Goal: Information Seeking & Learning: Learn about a topic

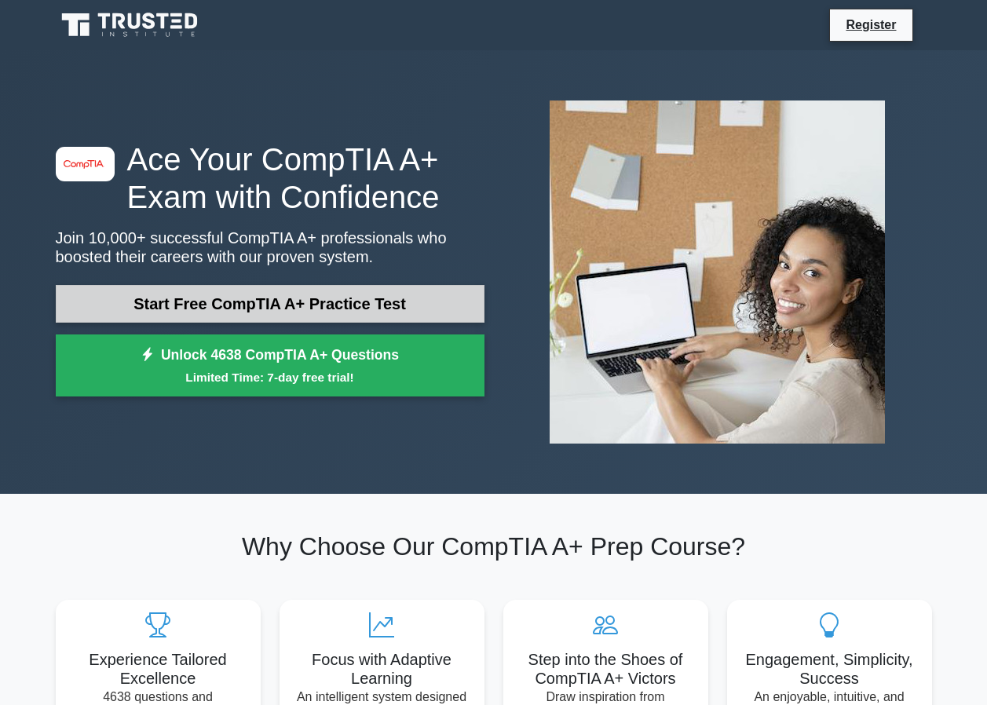
click at [323, 309] on link "Start Free CompTIA A+ Practice Test" at bounding box center [270, 304] width 429 height 38
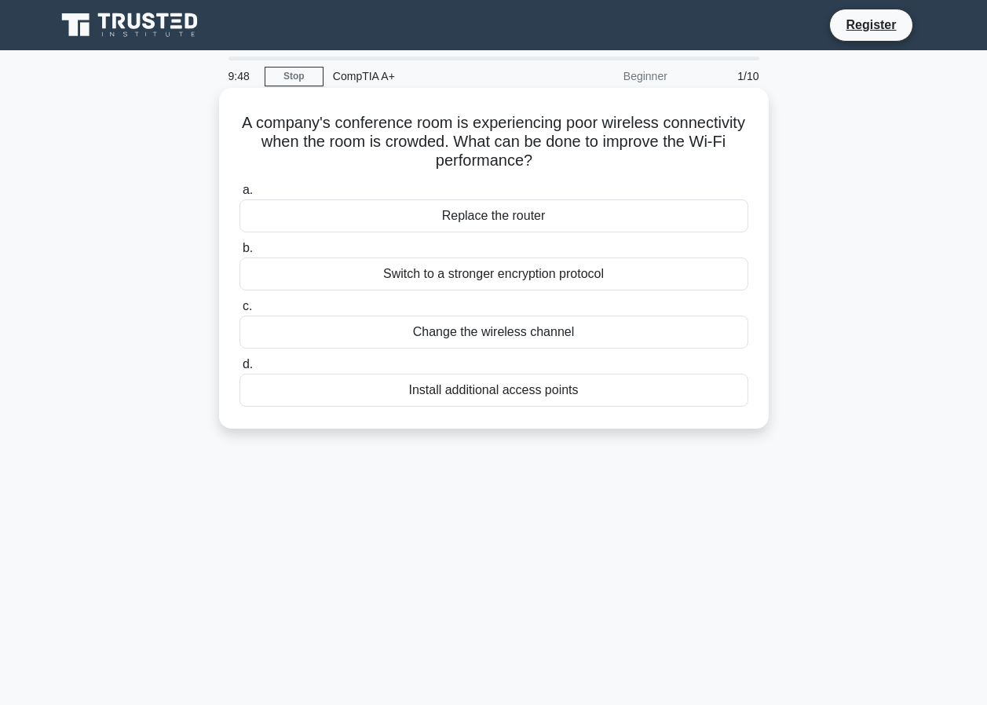
click at [479, 391] on div "Install additional access points" at bounding box center [493, 390] width 509 height 33
click at [239, 370] on input "d. Install additional access points" at bounding box center [239, 365] width 0 height 10
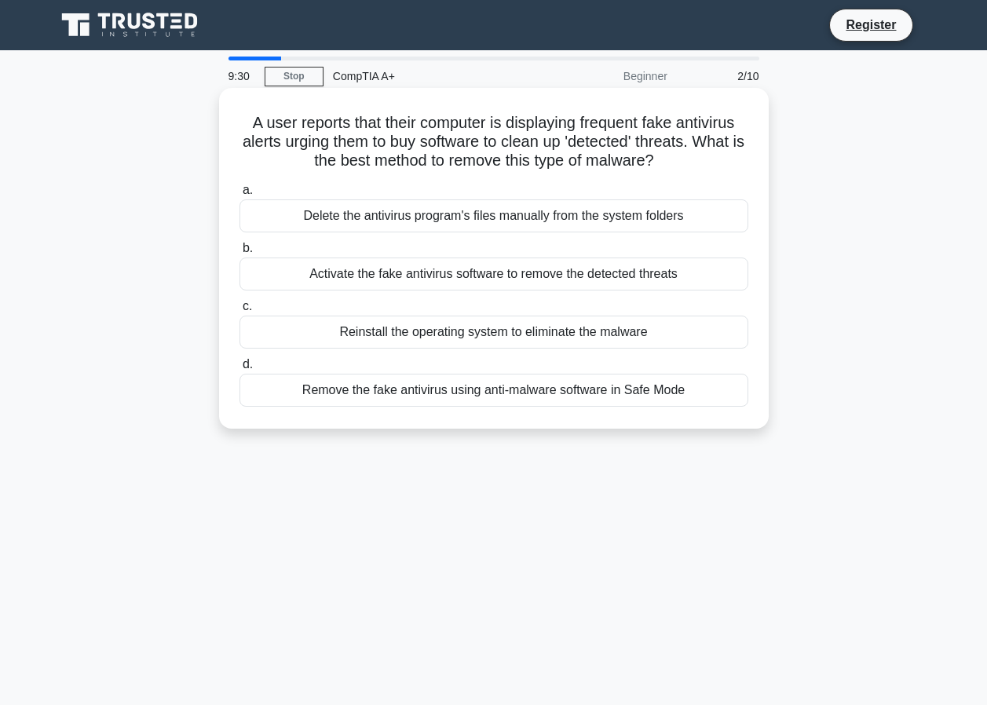
click at [462, 221] on div "Delete the antivirus program's files manually from the system folders" at bounding box center [493, 215] width 509 height 33
click at [239, 195] on input "a. Delete the antivirus program's files manually from the system folders" at bounding box center [239, 190] width 0 height 10
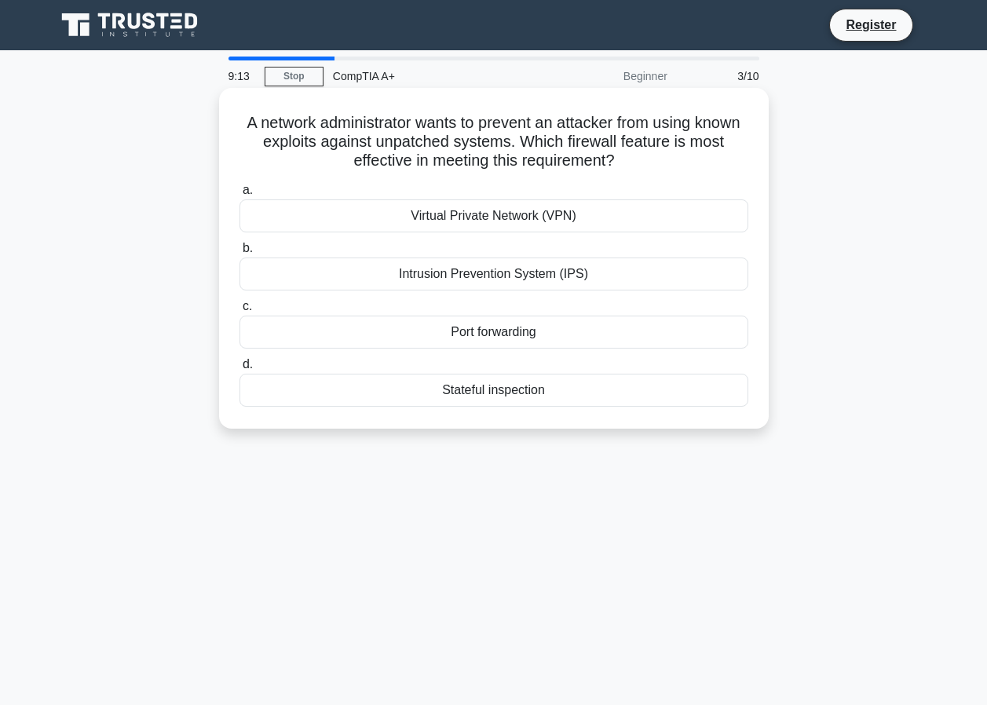
click at [458, 277] on div "Intrusion Prevention System (IPS)" at bounding box center [493, 274] width 509 height 33
click at [239, 254] on input "b. Intrusion Prevention System (IPS)" at bounding box center [239, 248] width 0 height 10
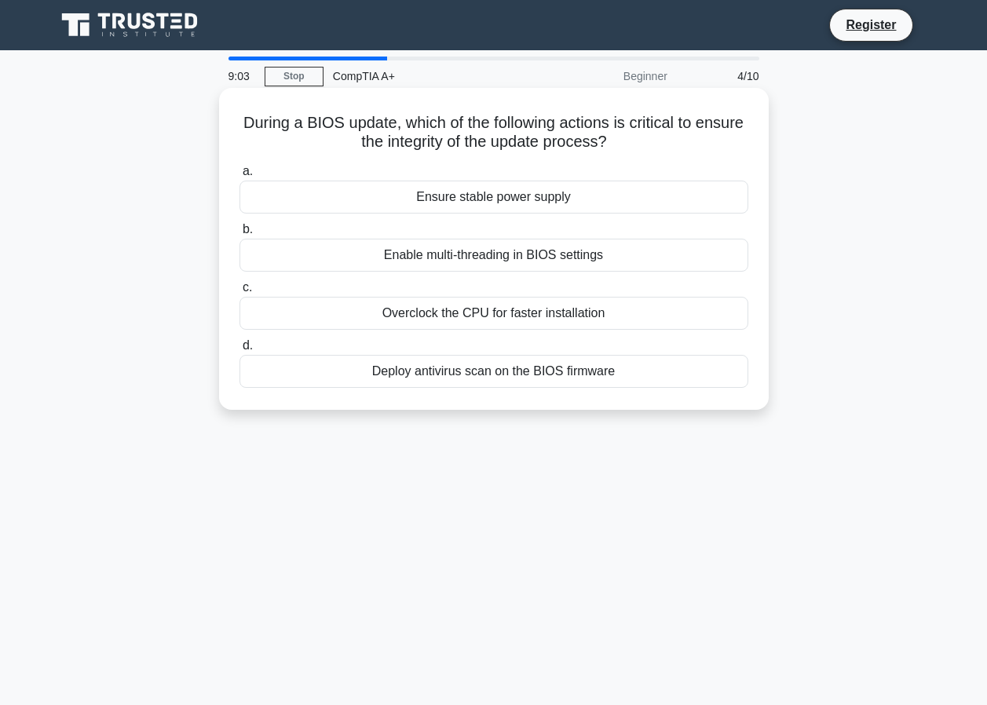
click at [458, 199] on div "Ensure stable power supply" at bounding box center [493, 197] width 509 height 33
click at [239, 177] on input "a. Ensure stable power supply" at bounding box center [239, 171] width 0 height 10
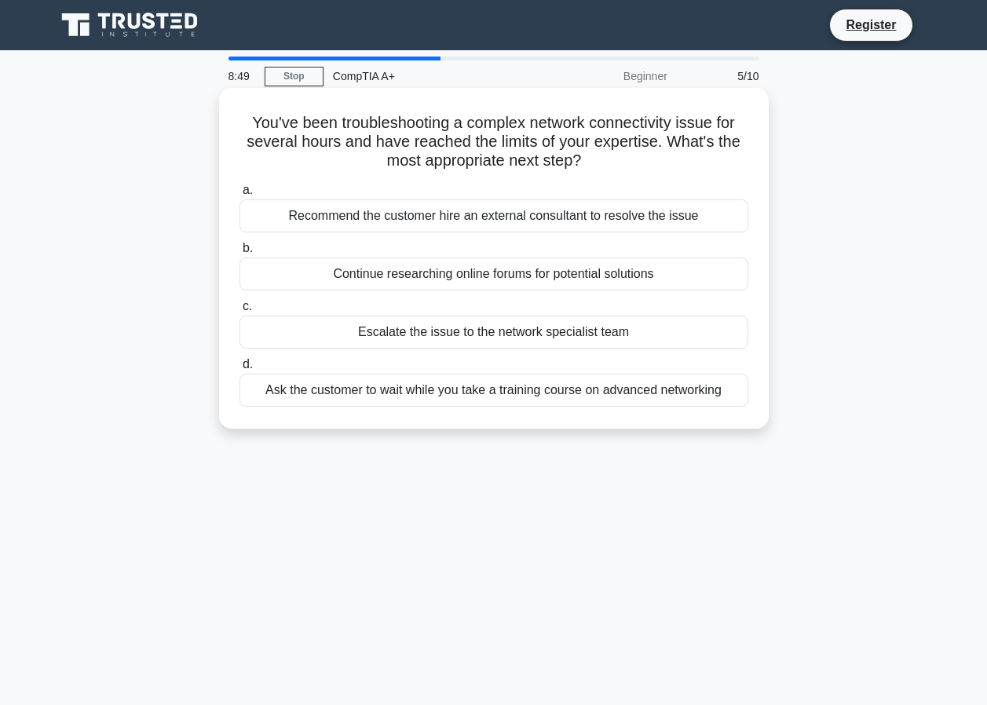
click at [442, 332] on div "Escalate the issue to the network specialist team" at bounding box center [493, 332] width 509 height 33
click at [239, 312] on input "c. Escalate the issue to the network specialist team" at bounding box center [239, 306] width 0 height 10
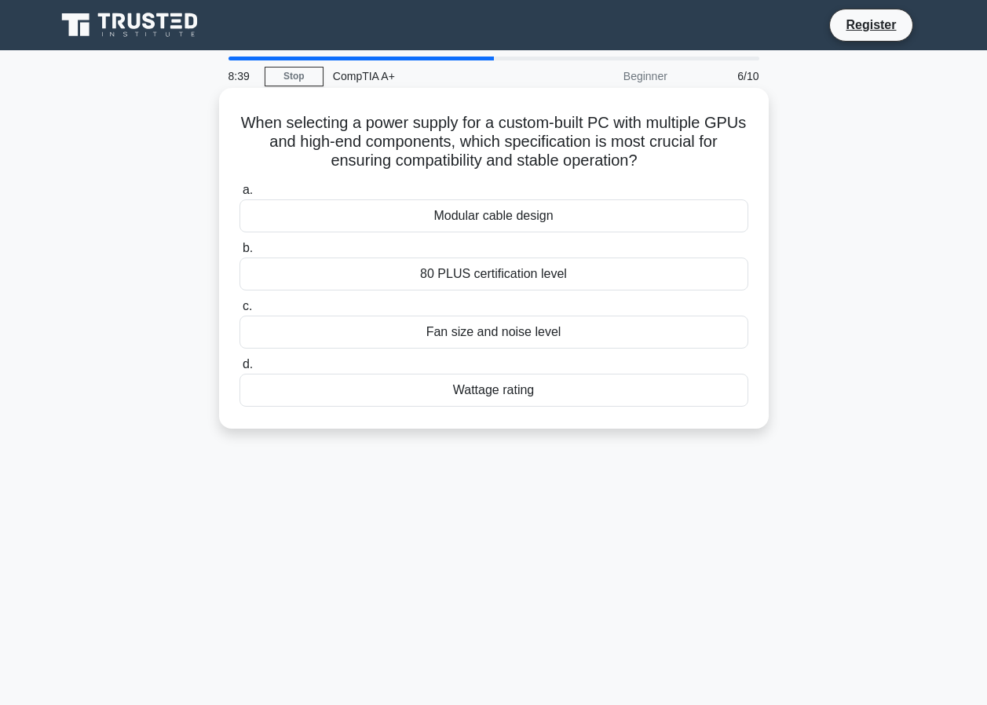
click at [520, 400] on div "Wattage rating" at bounding box center [493, 390] width 509 height 33
click at [239, 370] on input "d. Wattage rating" at bounding box center [239, 365] width 0 height 10
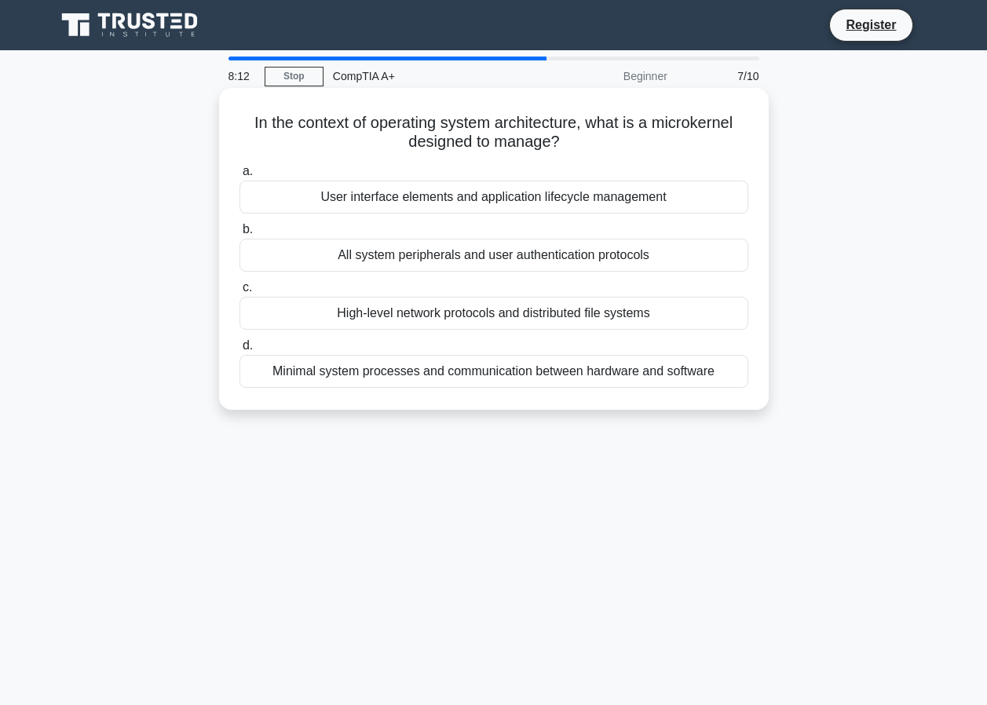
click at [468, 382] on div "Minimal system processes and communication between hardware and software" at bounding box center [493, 371] width 509 height 33
click at [239, 351] on input "d. Minimal system processes and communication between hardware and software" at bounding box center [239, 346] width 0 height 10
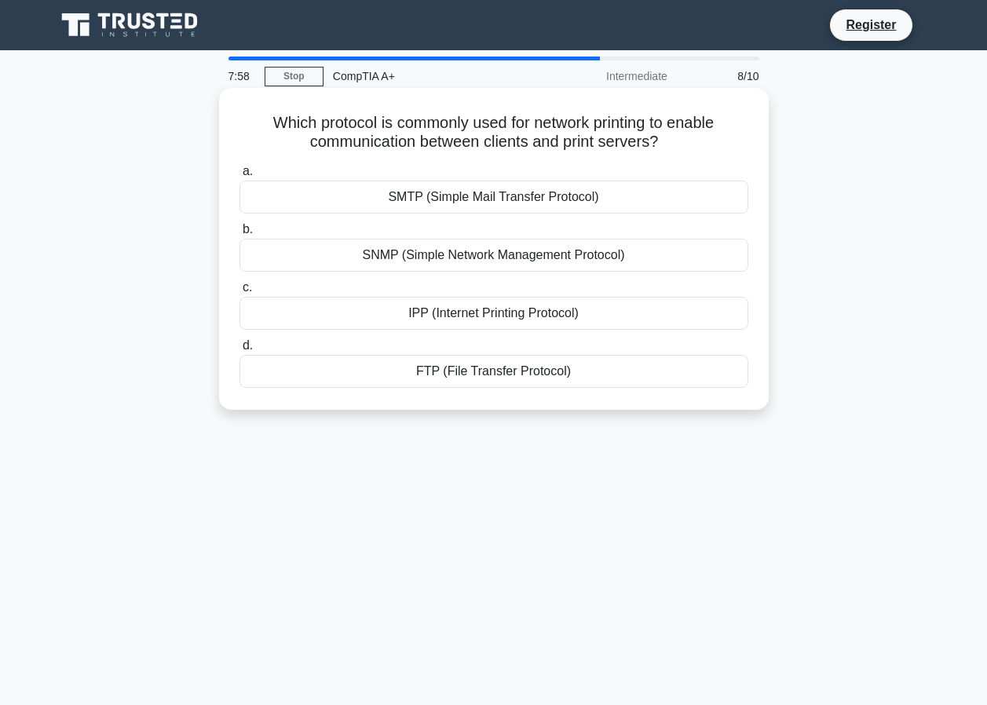
click at [488, 307] on div "IPP (Internet Printing Protocol)" at bounding box center [493, 313] width 509 height 33
click at [239, 293] on input "c. IPP (Internet Printing Protocol)" at bounding box center [239, 288] width 0 height 10
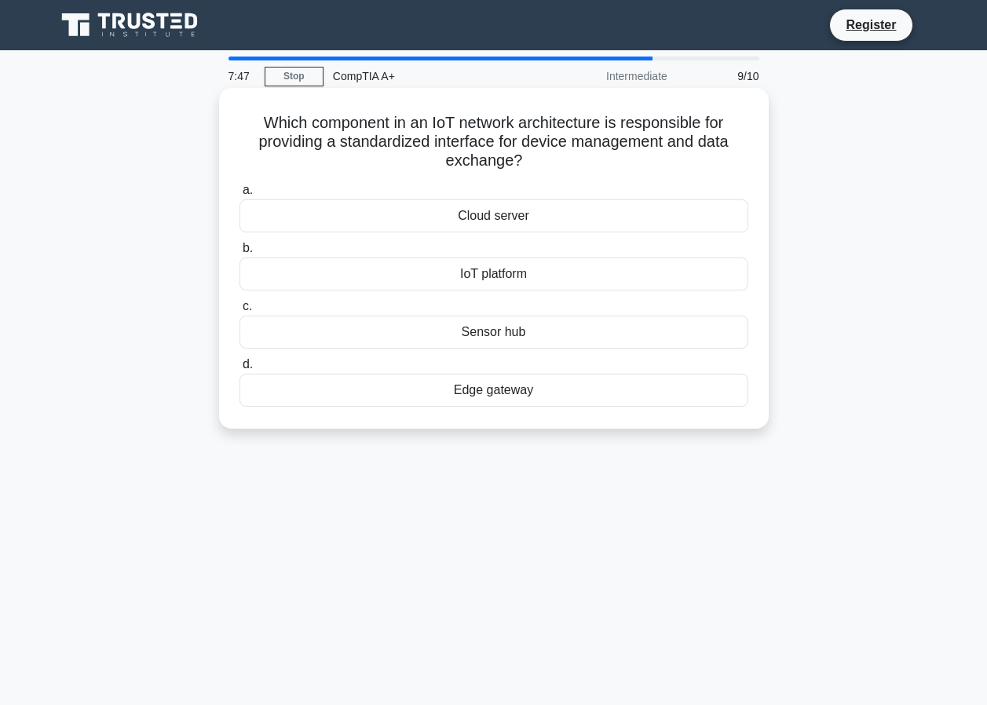
click at [512, 277] on div "IoT platform" at bounding box center [493, 274] width 509 height 33
click at [239, 254] on input "b. IoT platform" at bounding box center [239, 248] width 0 height 10
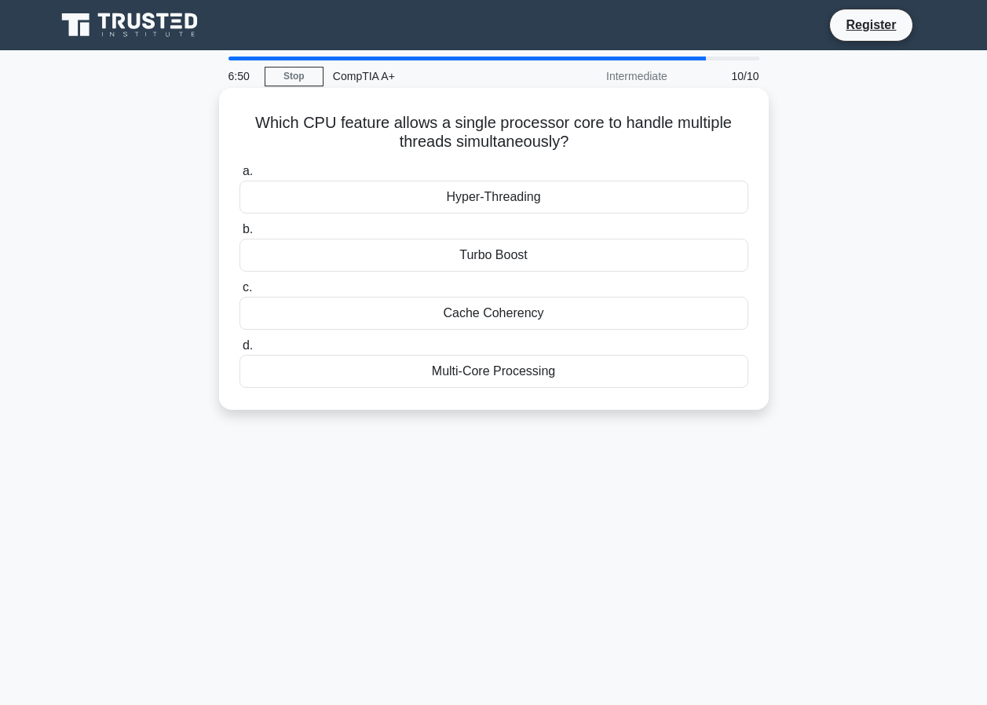
click at [639, 132] on h5 "Which CPU feature allows a single processor core to handle multiple threads sim…" at bounding box center [494, 132] width 512 height 39
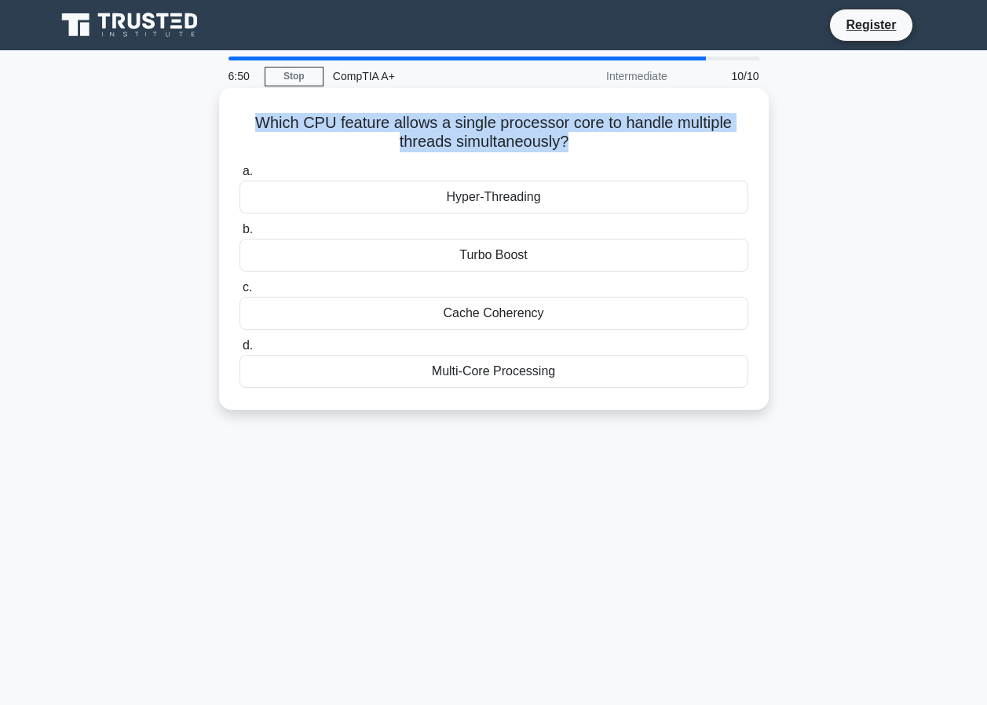
click at [639, 132] on h5 "Which CPU feature allows a single processor core to handle multiple threads sim…" at bounding box center [494, 132] width 512 height 39
drag, startPoint x: 639, startPoint y: 132, endPoint x: 632, endPoint y: 140, distance: 10.6
click at [632, 140] on h5 "Which CPU feature allows a single processor core to handle multiple threads sim…" at bounding box center [494, 132] width 512 height 39
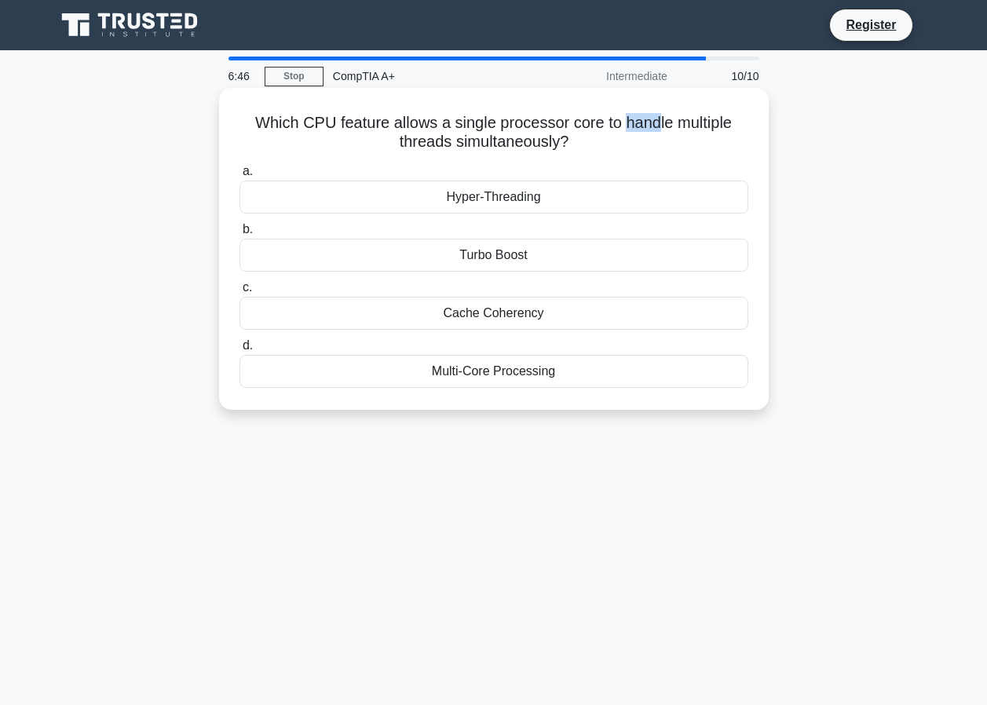
drag, startPoint x: 626, startPoint y: 125, endPoint x: 659, endPoint y: 126, distance: 33.0
click at [659, 126] on h5 "Which CPU feature allows a single processor core to handle multiple threads sim…" at bounding box center [494, 132] width 512 height 39
drag, startPoint x: 659, startPoint y: 126, endPoint x: 639, endPoint y: 163, distance: 41.8
click at [642, 163] on div "a. Hyper-Threading b. Turbo Boost c. d." at bounding box center [494, 275] width 528 height 232
drag, startPoint x: 625, startPoint y: 126, endPoint x: 657, endPoint y: 130, distance: 32.4
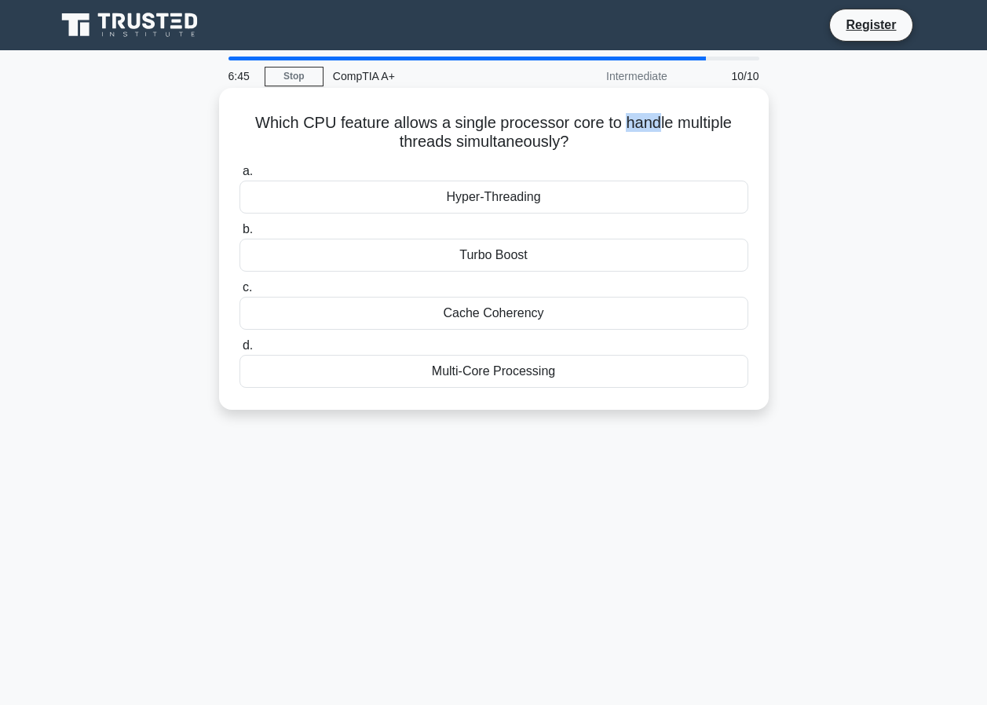
click at [657, 130] on h5 "Which CPU feature allows a single processor core to handle multiple threads sim…" at bounding box center [494, 132] width 512 height 39
drag, startPoint x: 657, startPoint y: 130, endPoint x: 656, endPoint y: 142, distance: 12.7
click at [656, 142] on h5 "Which CPU feature allows a single processor core to handle multiple threads sim…" at bounding box center [494, 132] width 512 height 39
drag, startPoint x: 629, startPoint y: 123, endPoint x: 677, endPoint y: 135, distance: 49.3
click at [677, 135] on h5 "Which CPU feature allows a single processor core to handle multiple threads sim…" at bounding box center [494, 132] width 512 height 39
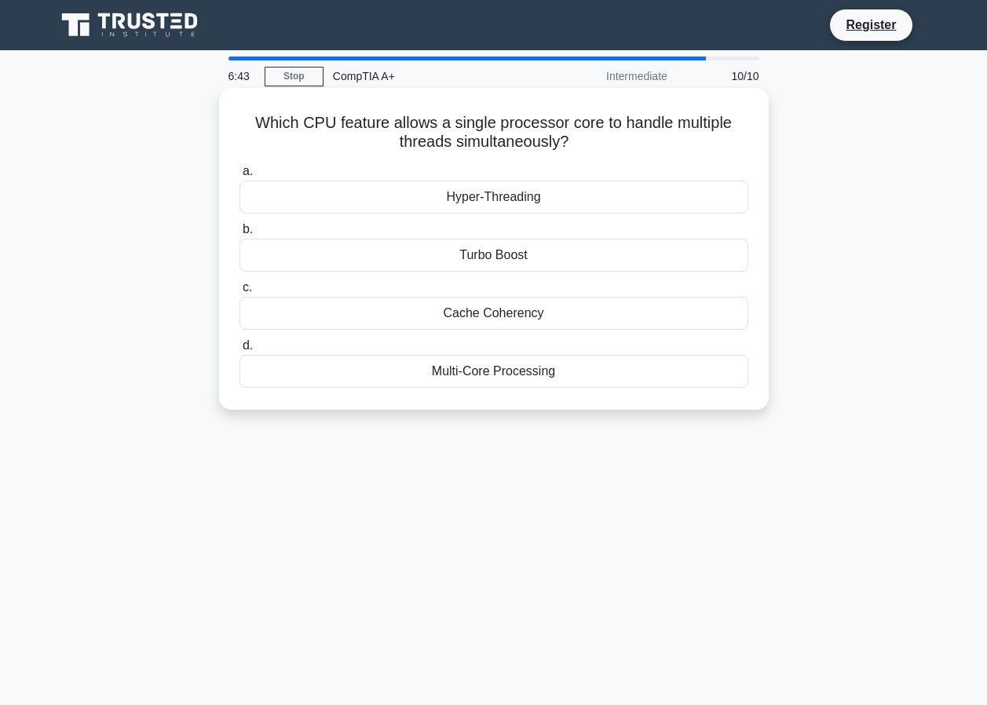
drag, startPoint x: 677, startPoint y: 135, endPoint x: 669, endPoint y: 144, distance: 11.7
click at [669, 144] on h5 "Which CPU feature allows a single processor core to handle multiple threads sim…" at bounding box center [494, 132] width 512 height 39
drag, startPoint x: 623, startPoint y: 126, endPoint x: 691, endPoint y: 139, distance: 69.6
click at [691, 139] on h5 "Which CPU feature allows a single processor core to handle multiple threads sim…" at bounding box center [494, 132] width 512 height 39
drag, startPoint x: 691, startPoint y: 139, endPoint x: 682, endPoint y: 141, distance: 9.0
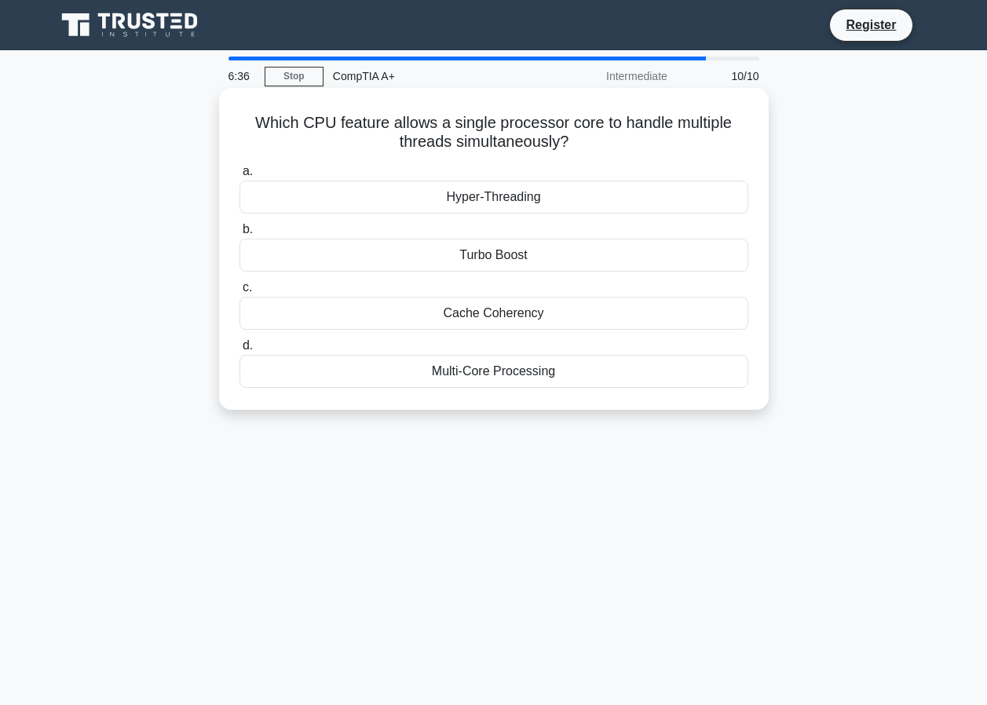
click at [682, 141] on h5 "Which CPU feature allows a single processor core to handle multiple threads sim…" at bounding box center [494, 132] width 512 height 39
drag, startPoint x: 630, startPoint y: 126, endPoint x: 656, endPoint y: 141, distance: 30.6
click at [656, 141] on h5 "Which CPU feature allows a single processor core to handle multiple threads sim…" at bounding box center [494, 132] width 512 height 39
drag, startPoint x: 656, startPoint y: 141, endPoint x: 648, endPoint y: 159, distance: 19.7
click at [648, 159] on div "Which CPU feature allows a single processor core to handle multiple threads sim…" at bounding box center [493, 248] width 537 height 309
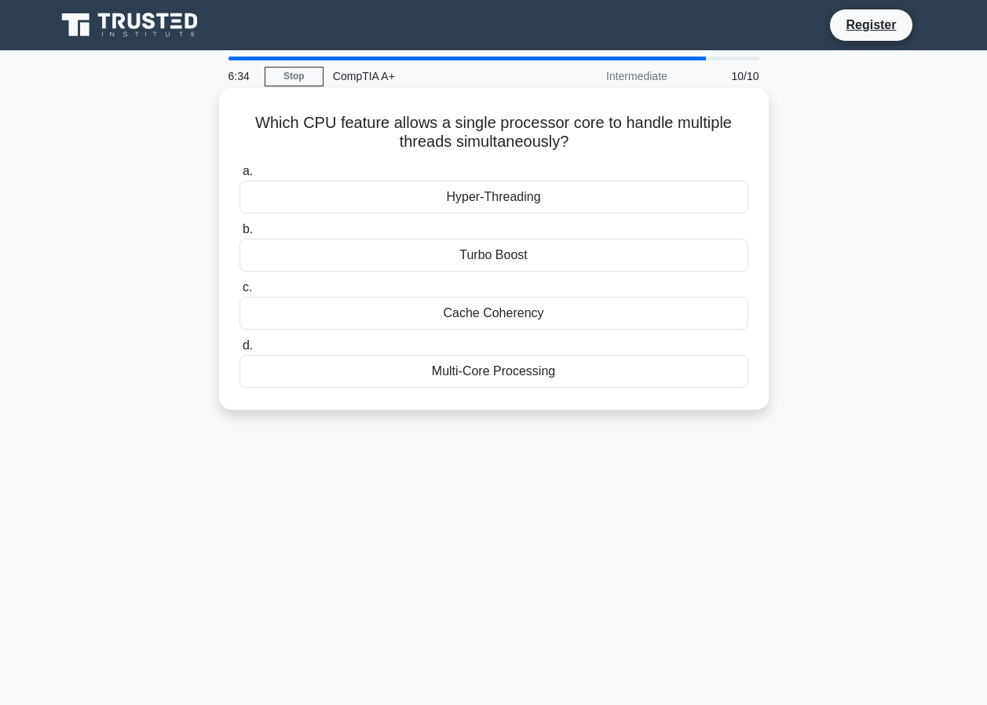
click at [501, 367] on div "Multi-Core Processing" at bounding box center [493, 371] width 509 height 33
click at [239, 351] on input "d. Multi-Core Processing" at bounding box center [239, 346] width 0 height 10
